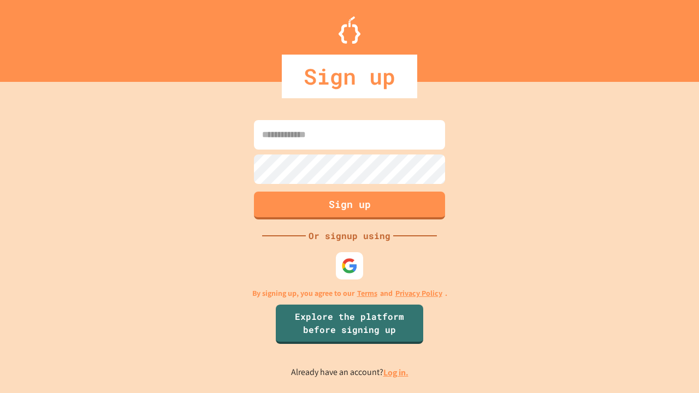
click at [396, 372] on link "Log in." at bounding box center [395, 372] width 25 height 11
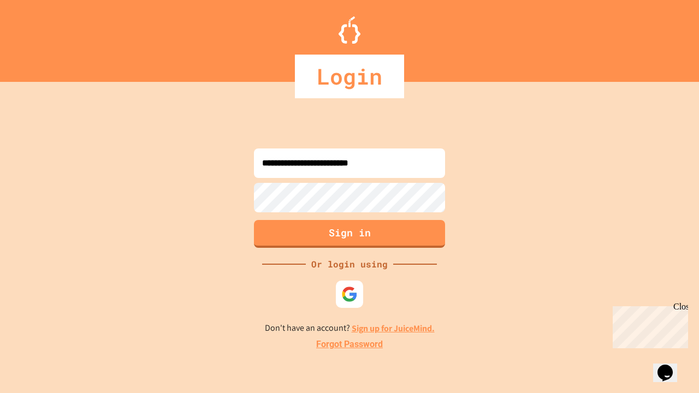
type input "**********"
